Goal: Contribute content: Contribute content

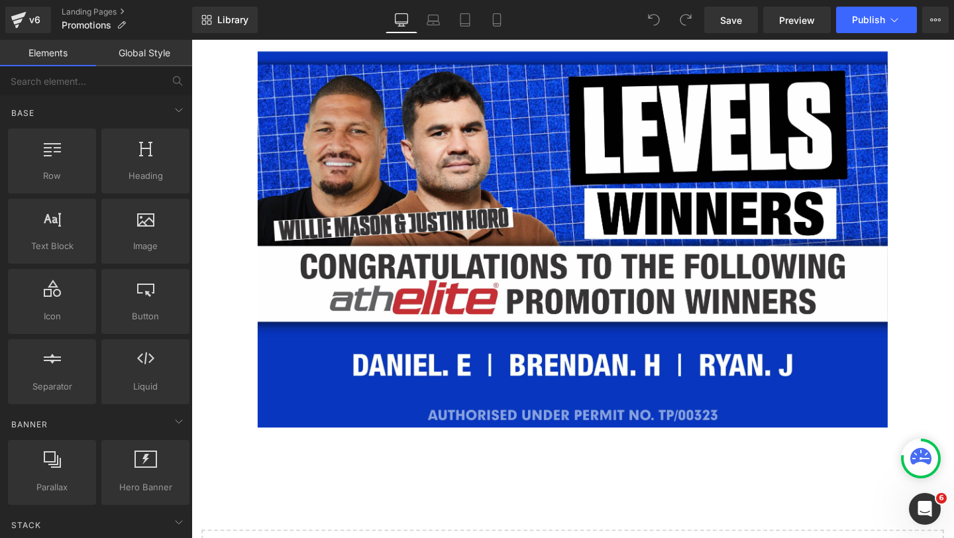
scroll to position [1750, 0]
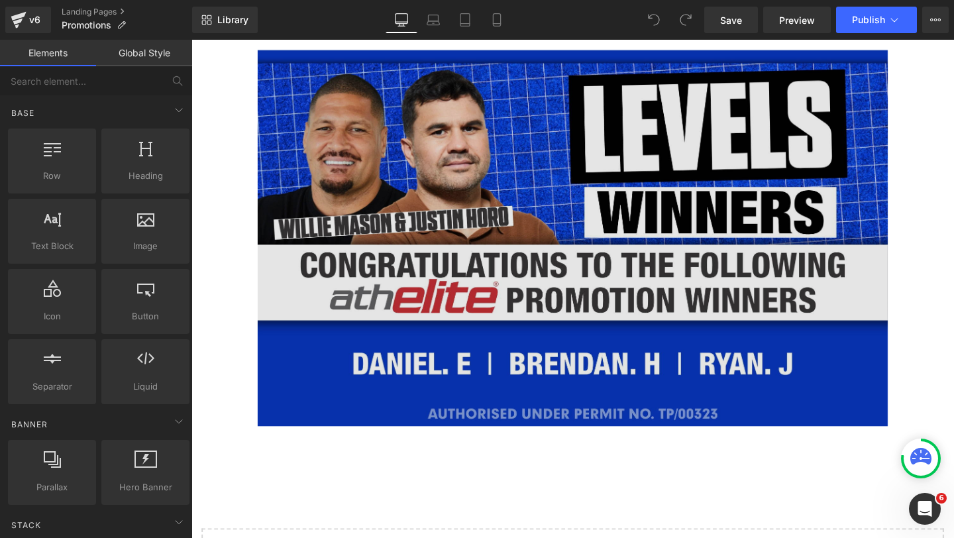
click at [675, 316] on img at bounding box center [592, 247] width 662 height 395
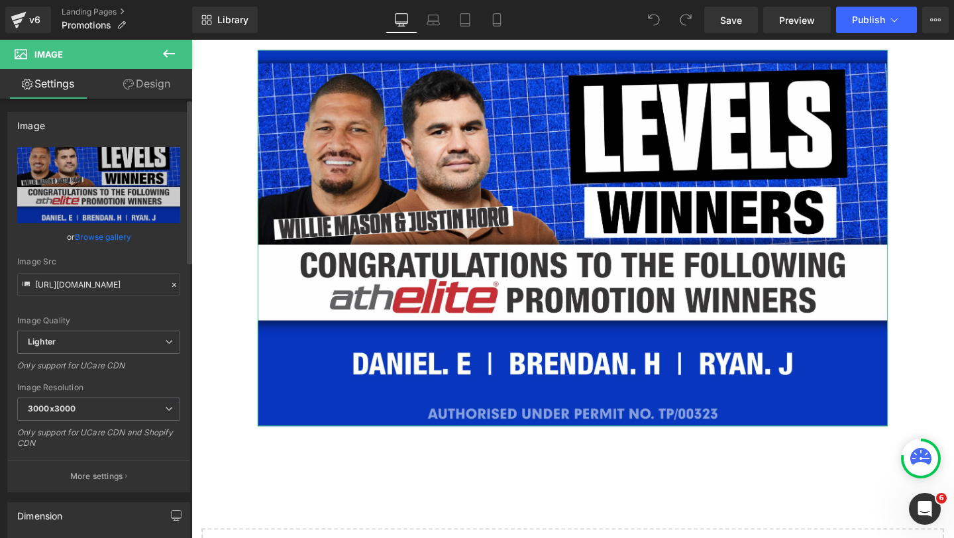
click at [103, 238] on link "Browse gallery" at bounding box center [103, 236] width 56 height 23
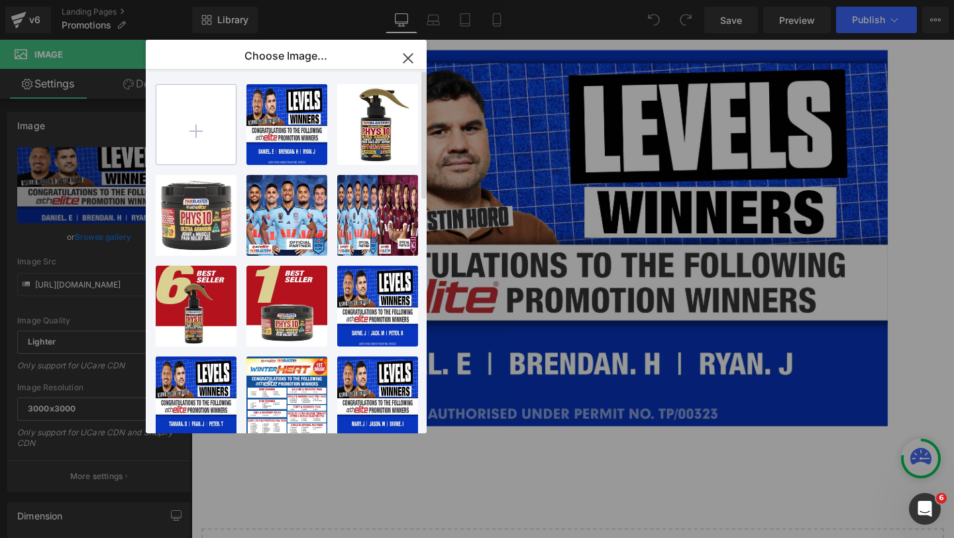
click at [197, 130] on input "file" at bounding box center [195, 124] width 79 height 79
type input "C:\fakepath\winners-sept-11.webp"
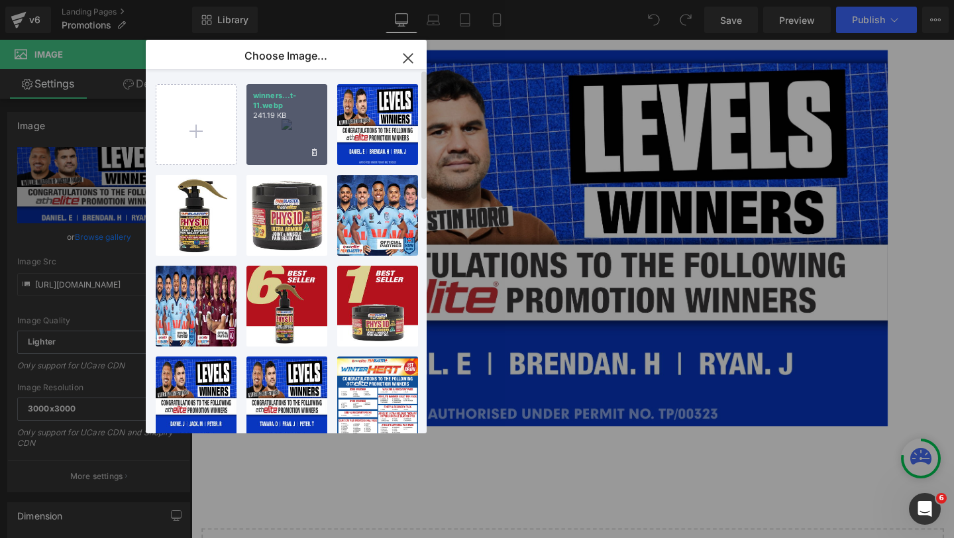
click at [282, 130] on div "winners...t-11.webp 241.19 KB" at bounding box center [286, 124] width 81 height 81
type input "[URL][DOMAIN_NAME]"
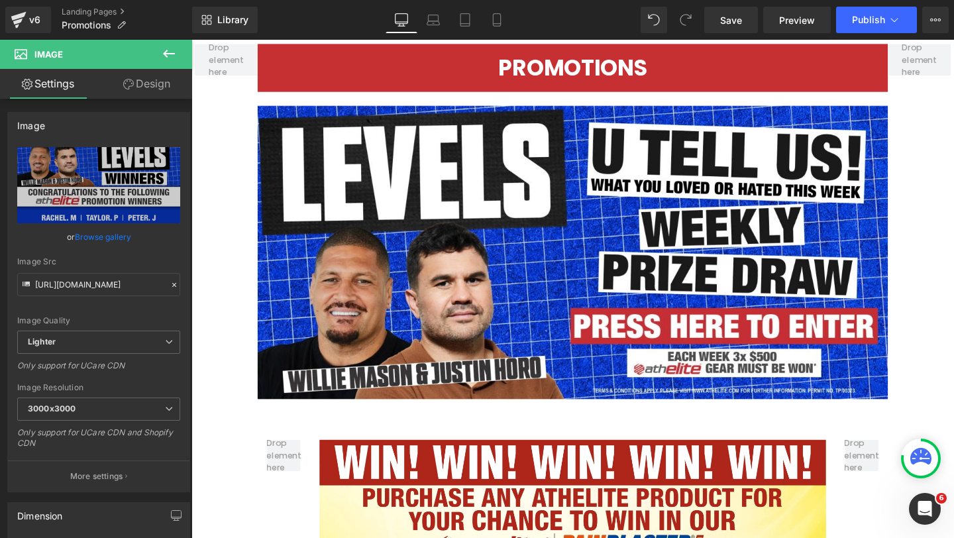
scroll to position [210, 0]
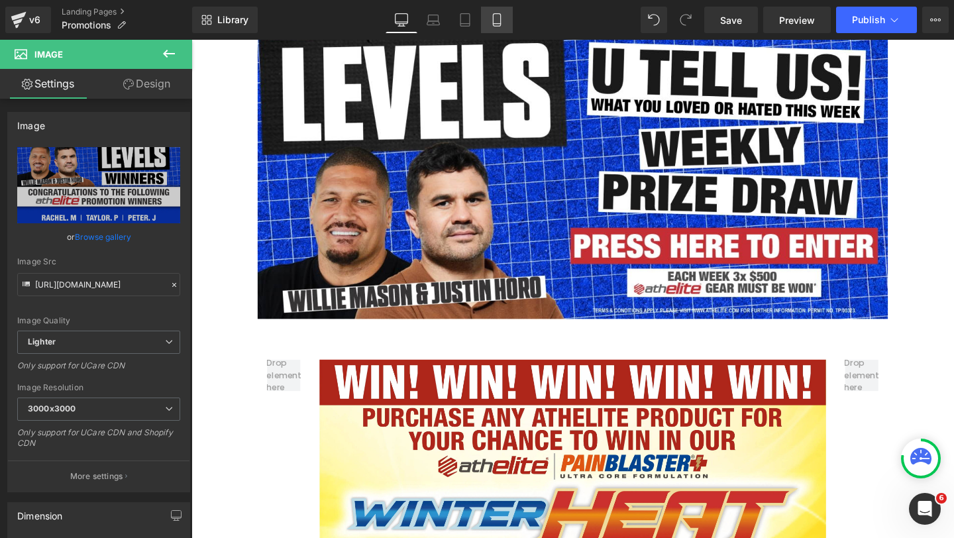
click at [507, 25] on link "Mobile" at bounding box center [497, 20] width 32 height 26
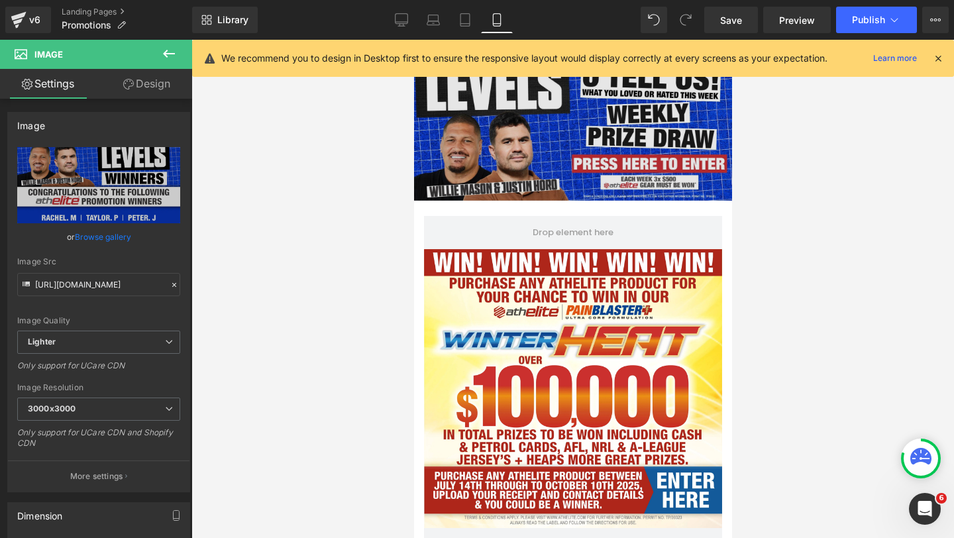
scroll to position [0, 0]
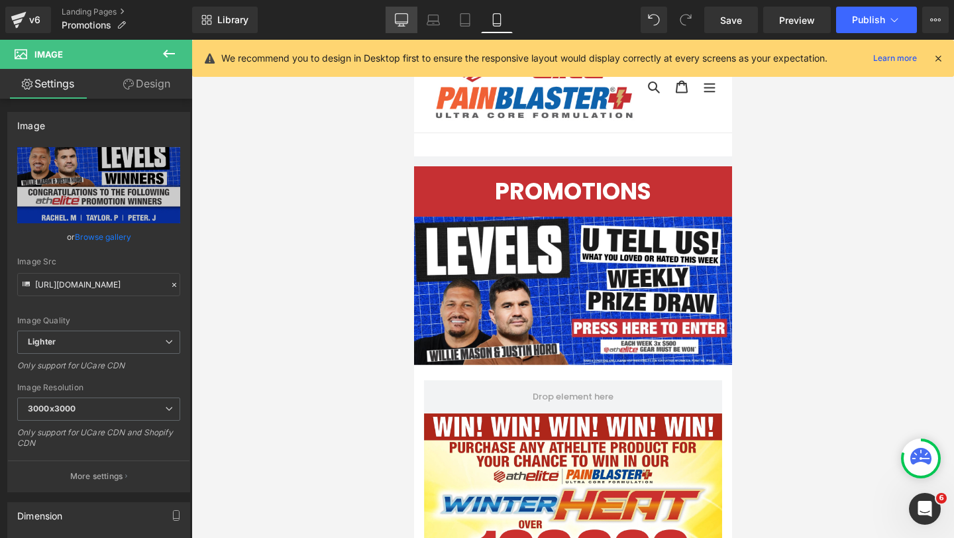
click at [407, 21] on icon at bounding box center [401, 19] width 13 height 13
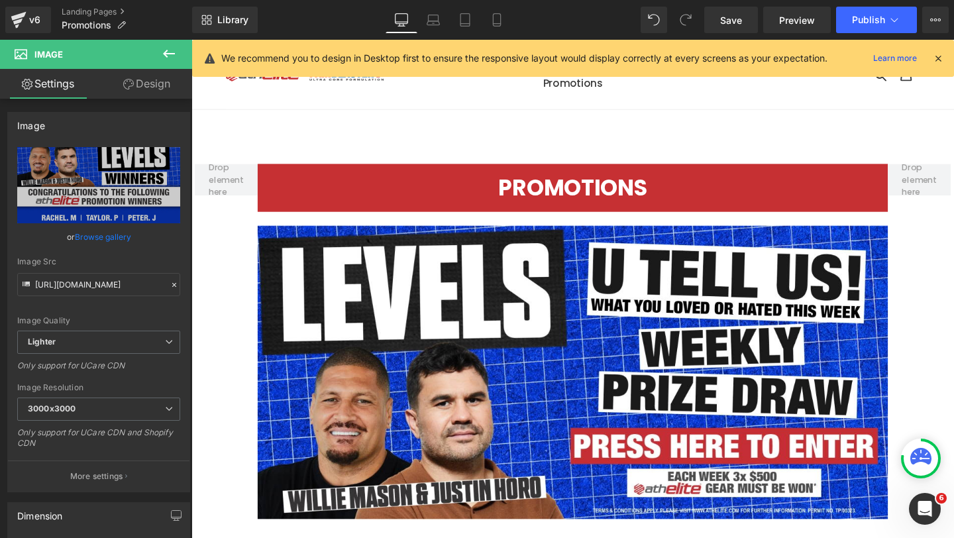
scroll to position [639, 0]
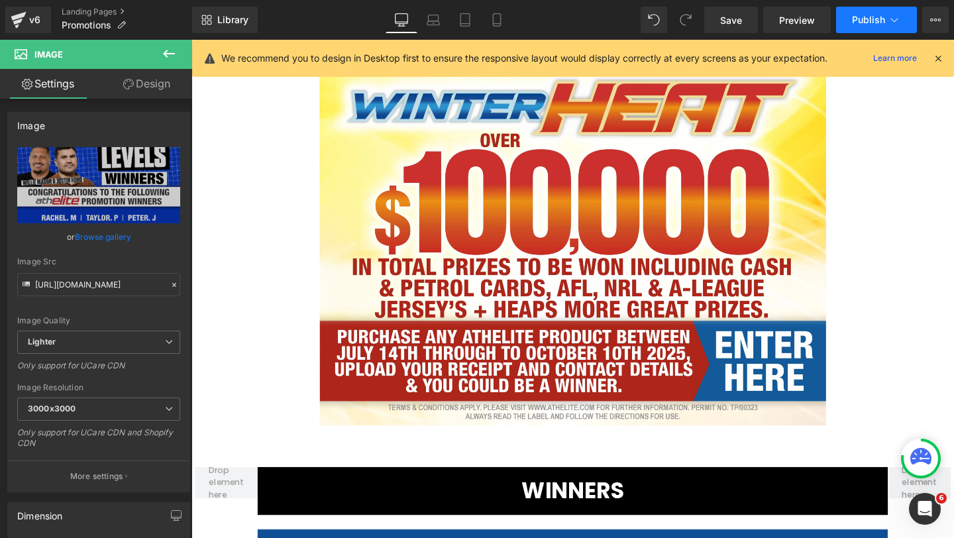
click at [856, 24] on span "Publish" at bounding box center [868, 20] width 33 height 11
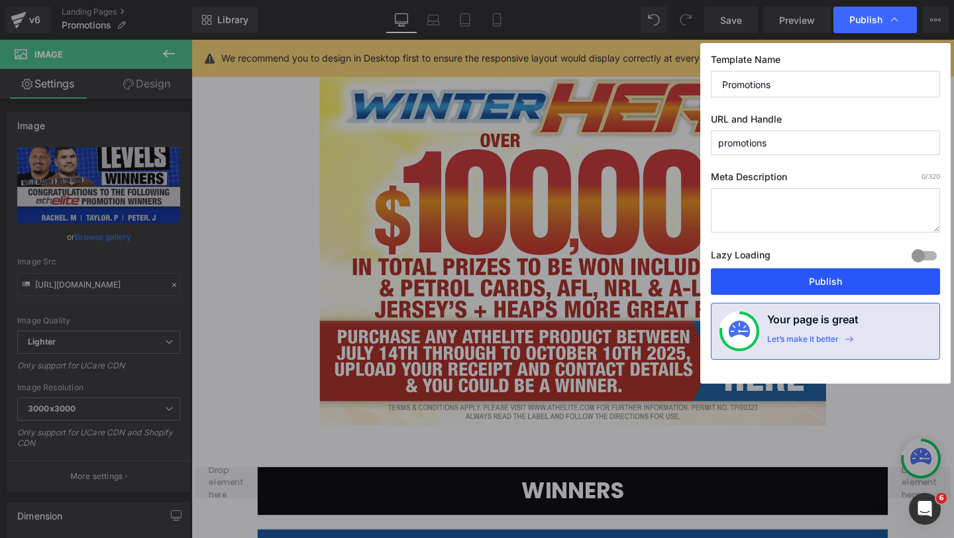
drag, startPoint x: 847, startPoint y: 289, endPoint x: 690, endPoint y: 262, distance: 160.0
click at [847, 289] on button "Publish" at bounding box center [825, 281] width 229 height 26
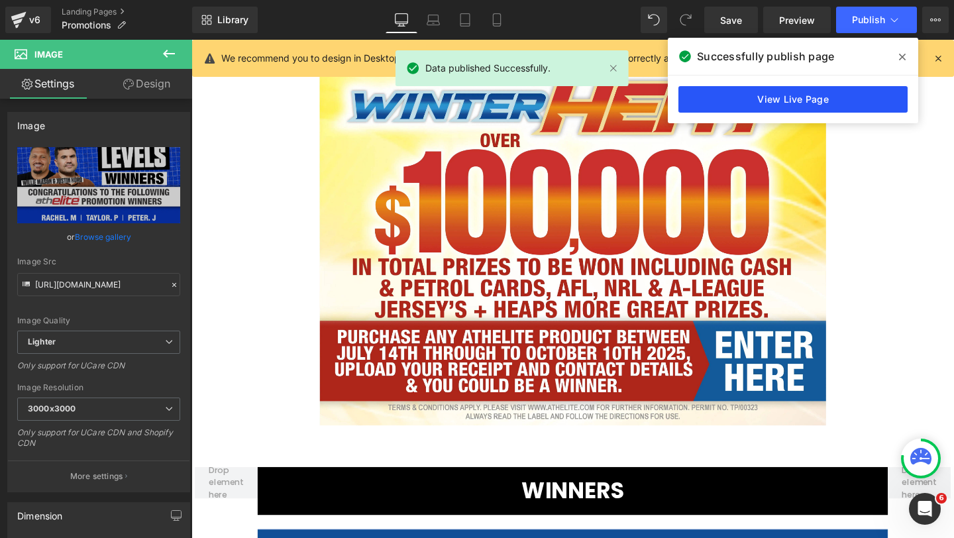
click at [873, 105] on link "View Live Page" at bounding box center [792, 99] width 229 height 26
